Goal: Information Seeking & Learning: Learn about a topic

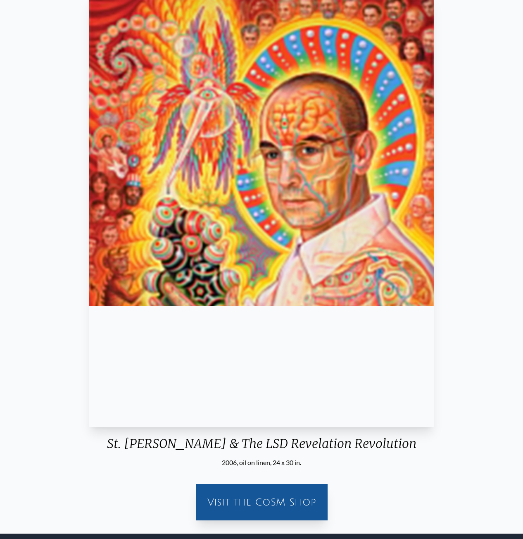
scroll to position [41, 0]
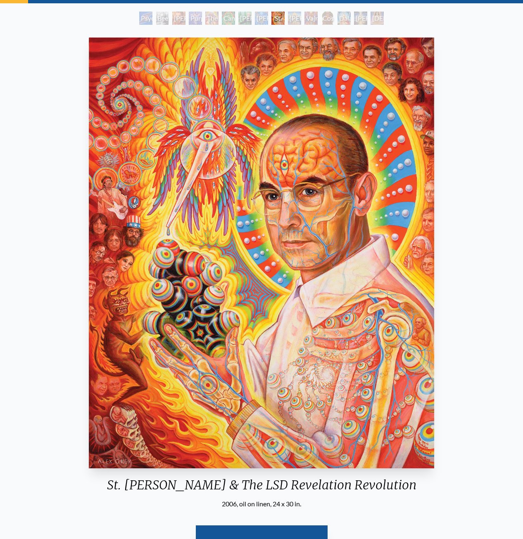
click at [291, 17] on div "[PERSON_NAME]" at bounding box center [294, 18] width 13 height 13
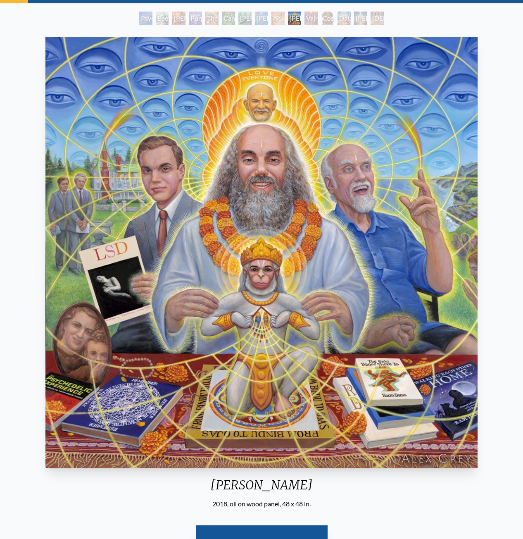
click at [315, 17] on div "Vajra Guru" at bounding box center [311, 18] width 13 height 13
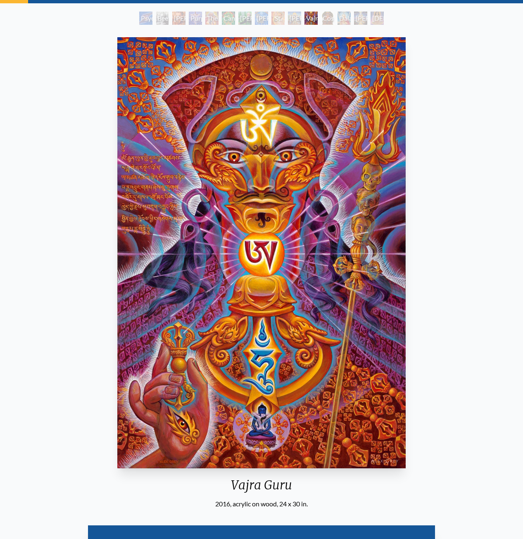
click at [272, 18] on div "St. [PERSON_NAME] & The LSD Revelation Revolution" at bounding box center [278, 18] width 13 height 13
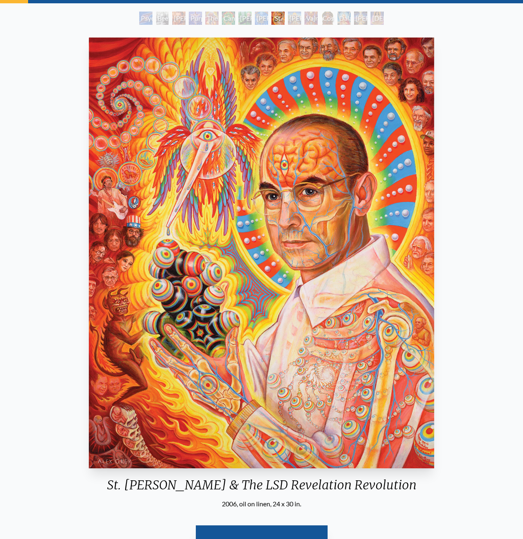
click at [225, 22] on div "Cannabacchus" at bounding box center [228, 18] width 13 height 13
